Goal: Information Seeking & Learning: Learn about a topic

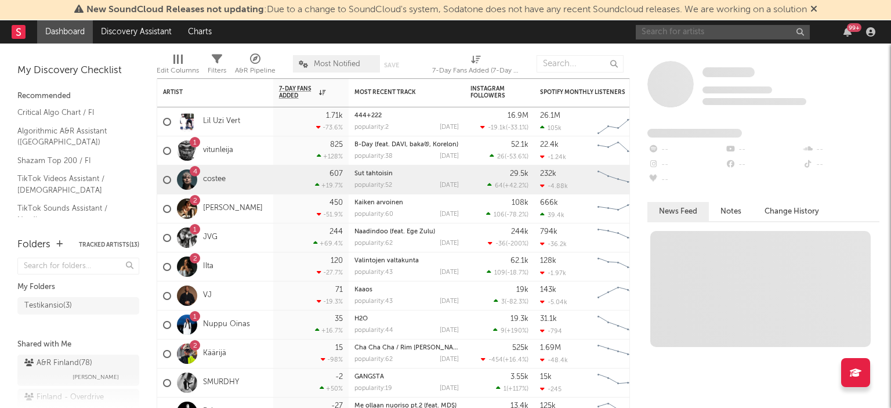
click at [757, 30] on input "text" at bounding box center [722, 32] width 174 height 14
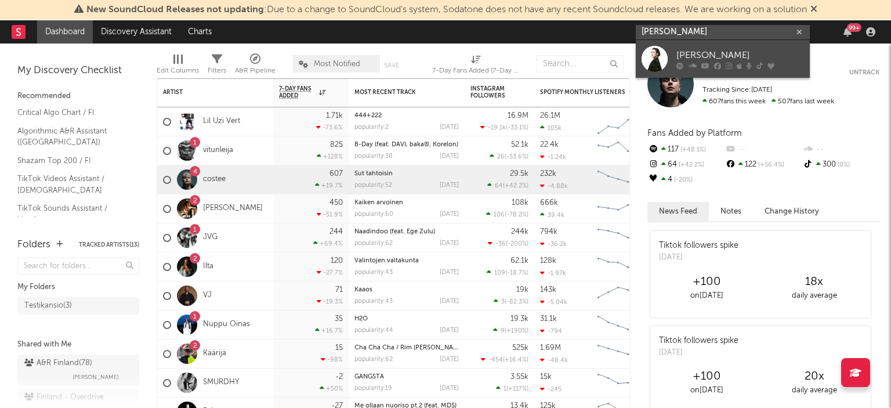
type input "[PERSON_NAME]"
click at [717, 55] on div "[PERSON_NAME]" at bounding box center [740, 55] width 128 height 14
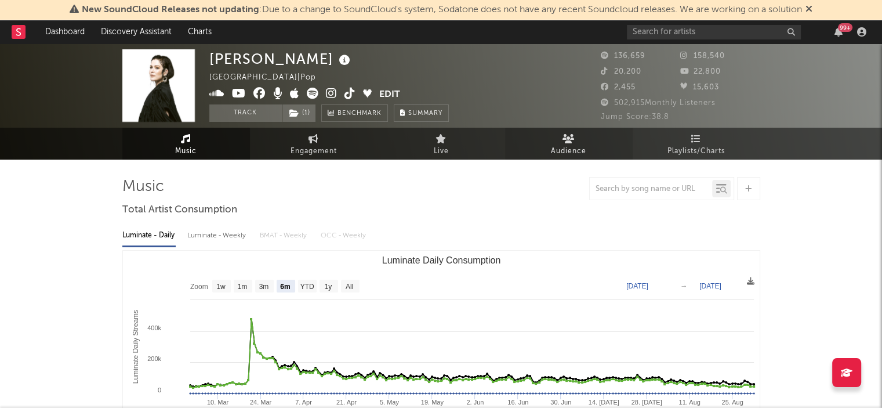
click at [577, 146] on span "Audience" at bounding box center [568, 151] width 35 height 14
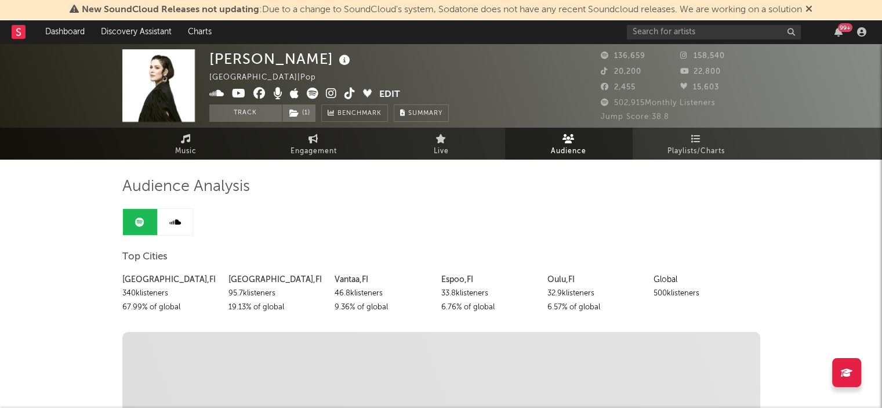
drag, startPoint x: 185, startPoint y: 147, endPoint x: 49, endPoint y: 252, distance: 172.0
click at [185, 148] on span "Music" at bounding box center [185, 151] width 21 height 14
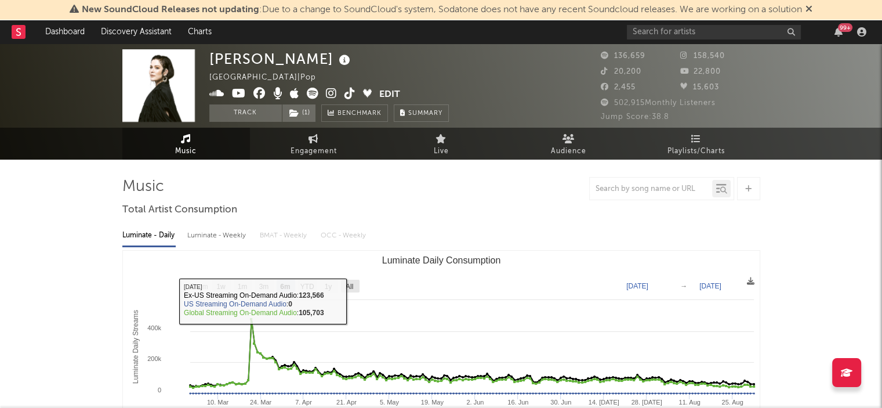
click at [351, 286] on text "All" at bounding box center [349, 286] width 8 height 8
select select "All"
type input "[DATE]"
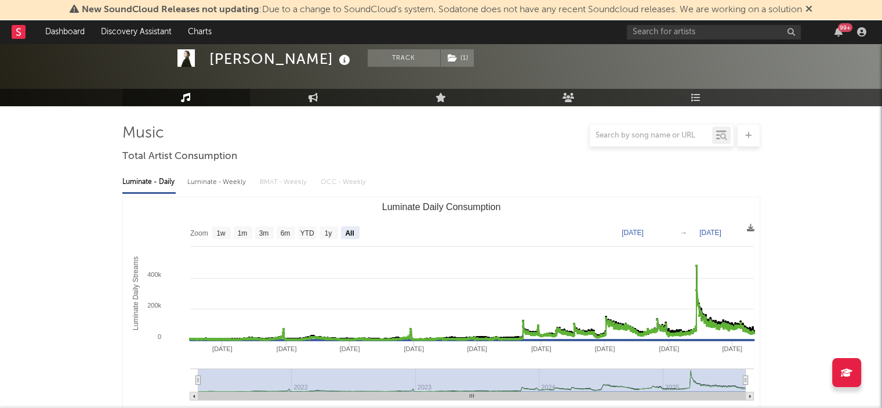
scroll to position [116, 0]
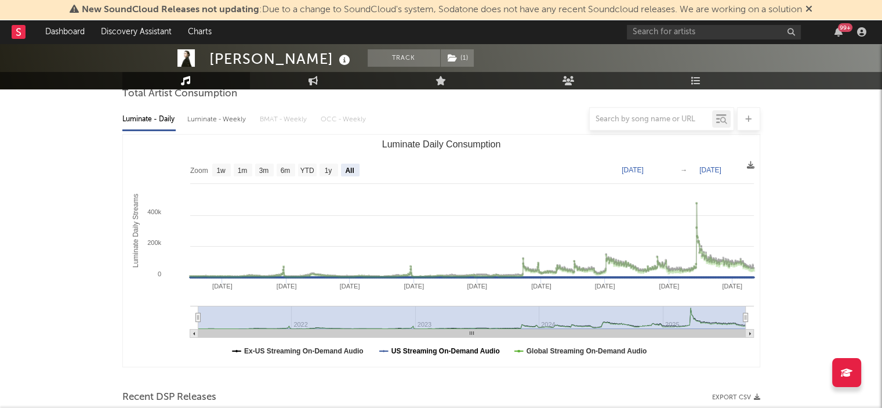
drag, startPoint x: 421, startPoint y: 351, endPoint x: 324, endPoint y: 350, distance: 97.4
click at [406, 349] on text "US Streaming On-Demand Audio" at bounding box center [445, 351] width 108 height 8
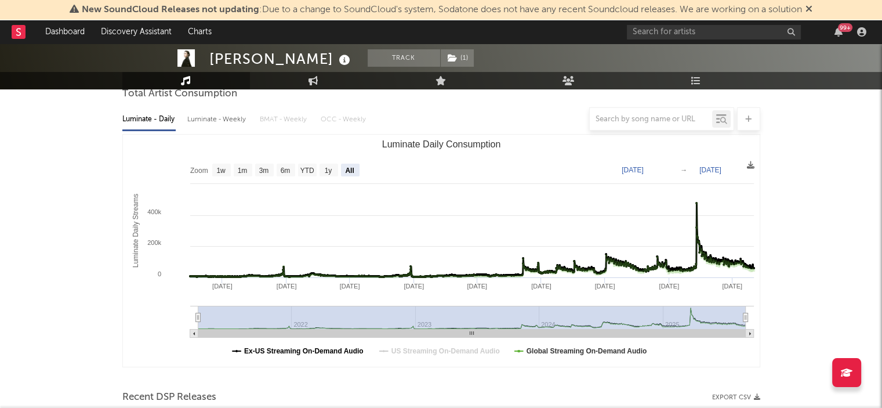
click at [324, 350] on text "Ex-US Streaming On-Demand Audio" at bounding box center [303, 351] width 119 height 8
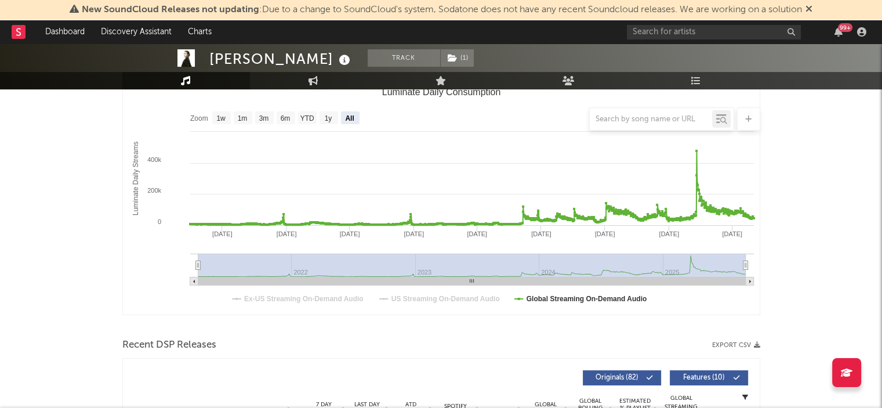
scroll to position [0, 0]
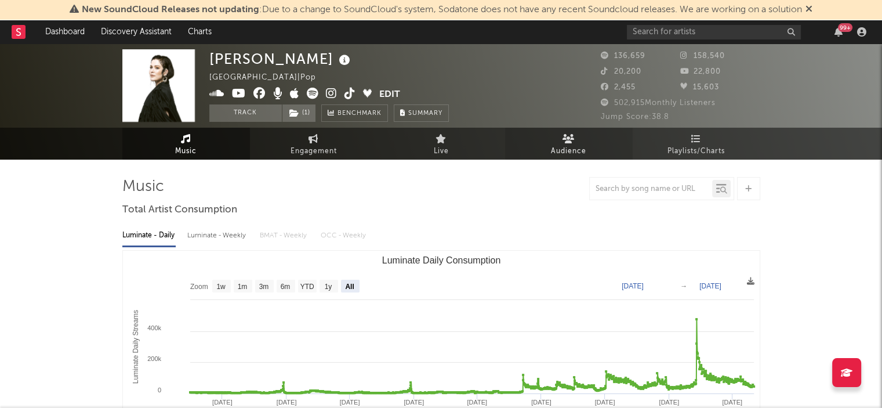
click at [570, 139] on icon at bounding box center [568, 138] width 12 height 9
